Goal: Use online tool/utility

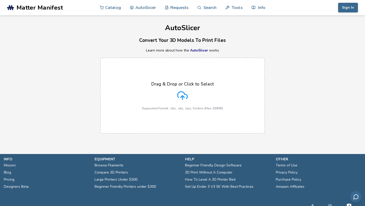
click at [203, 96] on div "Drag & Drop or Click to Select Supported format: .stls, .obj, .zips, folders (M…" at bounding box center [182, 95] width 81 height 29
click at [0, 0] on input "Drag & Drop or Click to Select Supported format: .stls, .obj, .zips, folders (M…" at bounding box center [0, 0] width 0 height 0
click at [176, 93] on div "Drag & Drop or Click to Select Supported format: .stls, .obj, .zips, folders (M…" at bounding box center [182, 95] width 81 height 29
click at [0, 0] on input "Drag & Drop or Click to Select Supported format: .stls, .obj, .zips, folders (M…" at bounding box center [0, 0] width 0 height 0
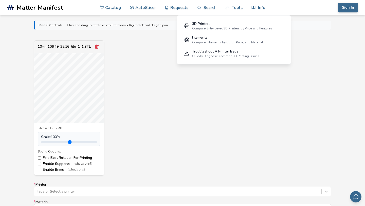
scroll to position [165, 0]
click at [68, 141] on input "range" at bounding box center [69, 142] width 56 height 2
drag, startPoint x: 68, startPoint y: 140, endPoint x: 47, endPoint y: 137, distance: 21.0
click at [47, 137] on div "Scale: 10 %" at bounding box center [69, 138] width 63 height 14
drag, startPoint x: 48, startPoint y: 137, endPoint x: 68, endPoint y: 137, distance: 19.8
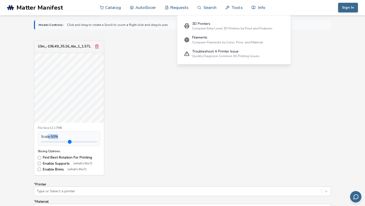
click at [69, 137] on div "Scale: 50 %" at bounding box center [69, 137] width 56 height 4
click at [71, 142] on input "range" at bounding box center [69, 142] width 56 height 2
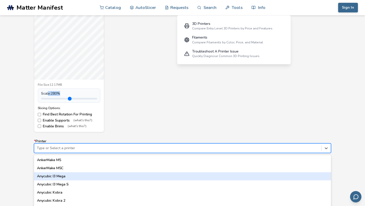
scroll to position [236, 0]
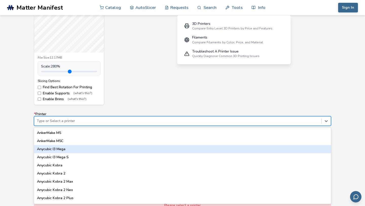
click at [112, 126] on div "Anycubic I3 Mega, 3 of 64. 64 results available. Use Up and Down to choose opti…" at bounding box center [182, 121] width 297 height 10
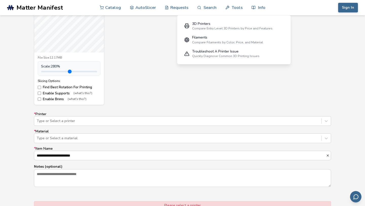
click at [163, 73] on div "10m_-106.49_35.16_tile_1_1.STL File Size: 12.17MB Scale: 280 % Slicing Options:…" at bounding box center [182, 37] width 297 height 135
type input "***"
click at [67, 71] on input "range" at bounding box center [69, 72] width 56 height 2
click at [60, 86] on label "Find Best Rotation For Printing" at bounding box center [69, 87] width 63 height 4
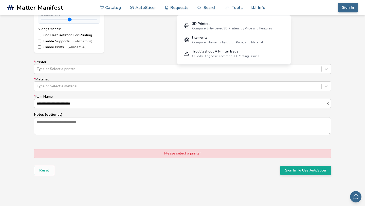
scroll to position [287, 0]
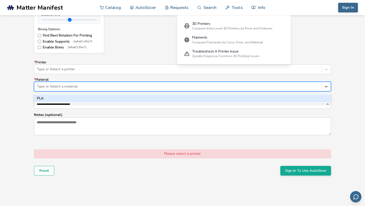
click at [58, 88] on div at bounding box center [178, 86] width 282 height 5
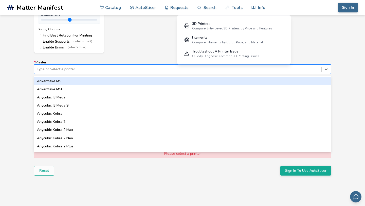
click at [47, 72] on div "Type or Select a printer" at bounding box center [177, 69] width 287 height 7
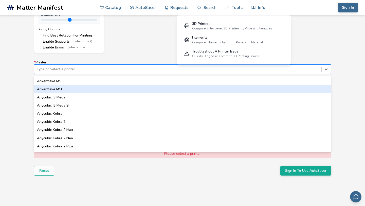
click at [51, 90] on div "AnkerMake M5C" at bounding box center [182, 89] width 297 height 8
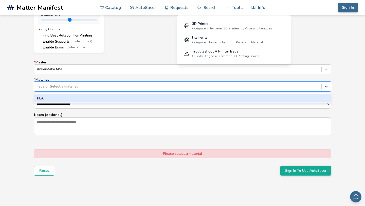
click at [49, 87] on div at bounding box center [178, 86] width 282 height 5
click at [52, 98] on div "PLA" at bounding box center [182, 98] width 297 height 8
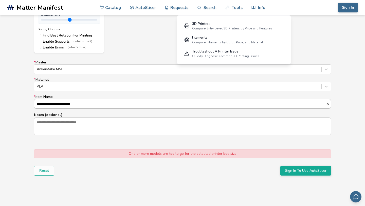
click at [55, 104] on input "**********" at bounding box center [180, 103] width 292 height 9
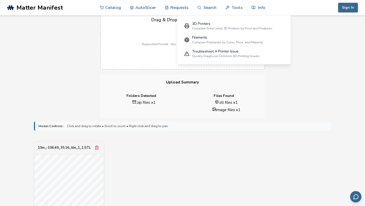
scroll to position [61, 0]
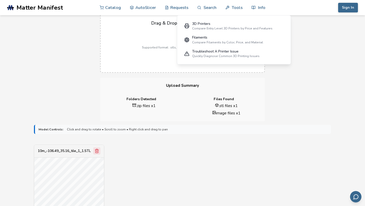
click at [98, 149] on icon "Remove model" at bounding box center [97, 151] width 5 height 5
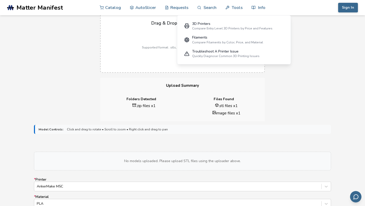
click at [158, 45] on div "Drag & Drop or Click to Select Supported format: .stls, .obj, .zips, folders (M…" at bounding box center [182, 35] width 81 height 29
click at [0, 0] on input "Drag & Drop or Click to Select Supported format: .stls, .obj, .zips, folders (M…" at bounding box center [0, 0] width 0 height 0
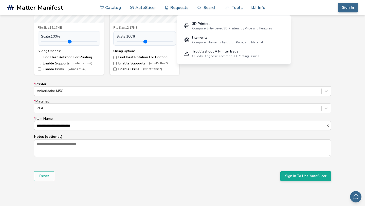
scroll to position [266, 0]
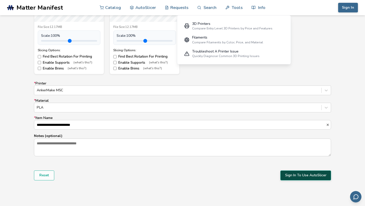
click at [288, 174] on button "Sign In To Use AutoSlicer" at bounding box center [306, 175] width 51 height 10
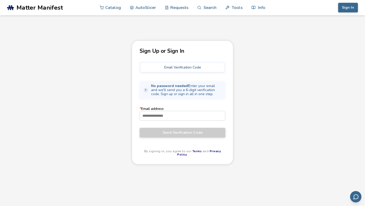
scroll to position [17, 0]
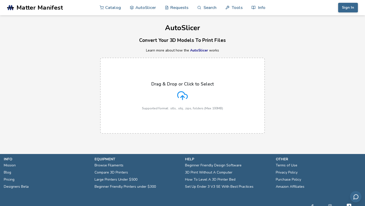
scroll to position [17, 0]
